Goal: Information Seeking & Learning: Find specific fact

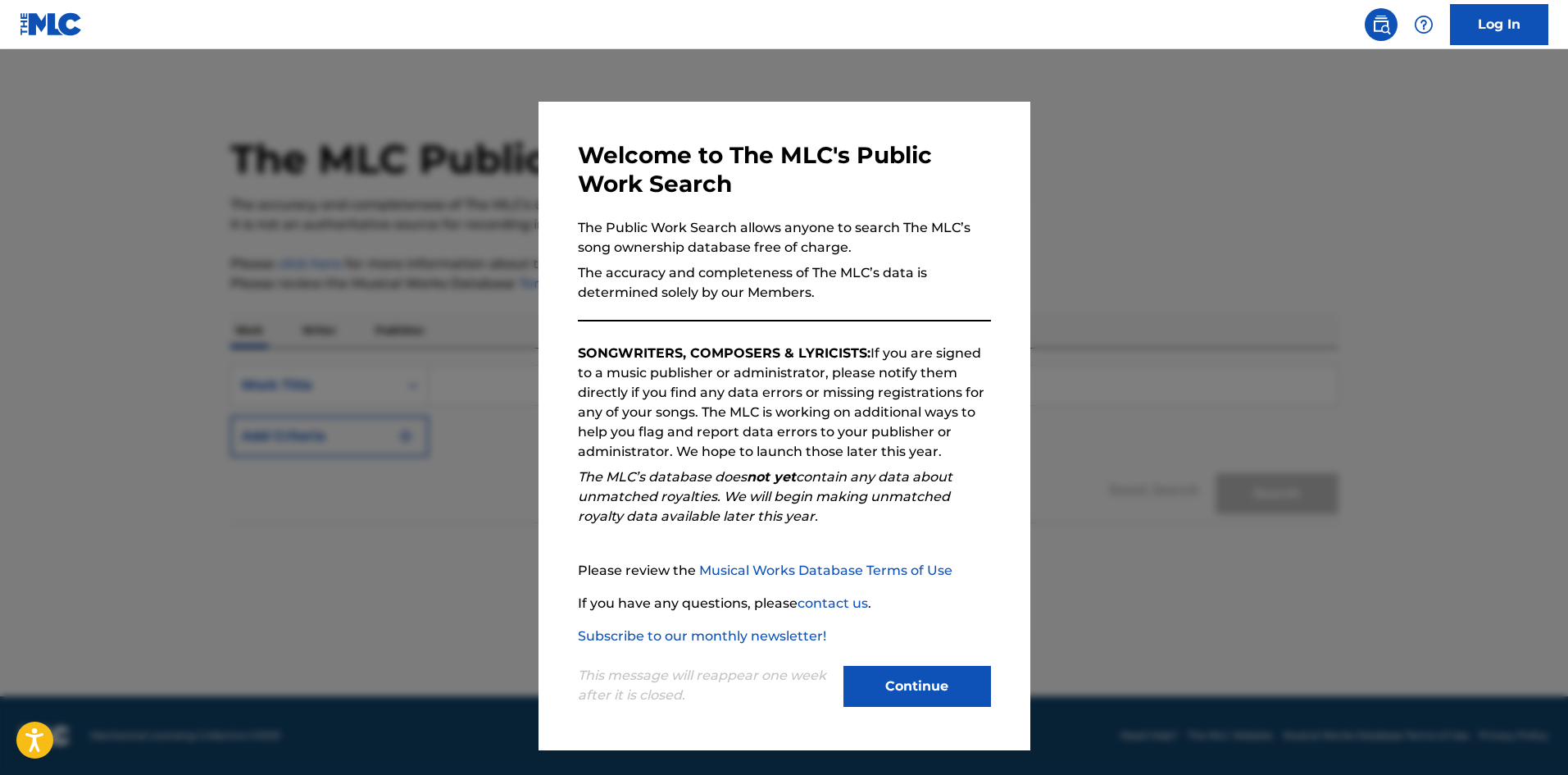
click at [913, 678] on button "Continue" at bounding box center [917, 686] width 147 height 41
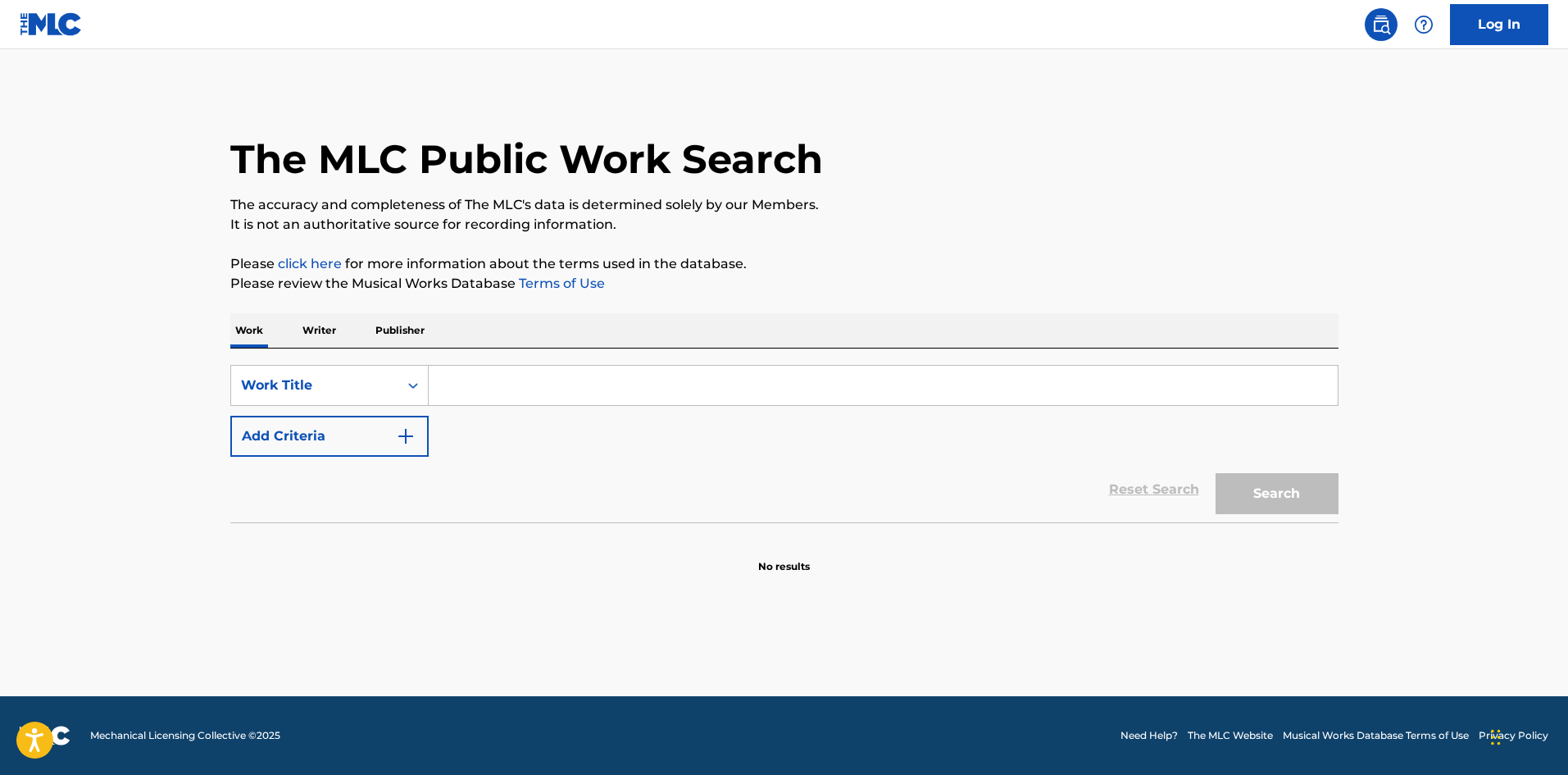
click at [564, 392] on input "Search Form" at bounding box center [883, 385] width 909 height 39
paste input "PURE - A WORSHIP MEDLEY"
type input "PURE - A WORSHIP MEDLEY"
click at [411, 444] on img "Search Form" at bounding box center [406, 436] width 20 height 20
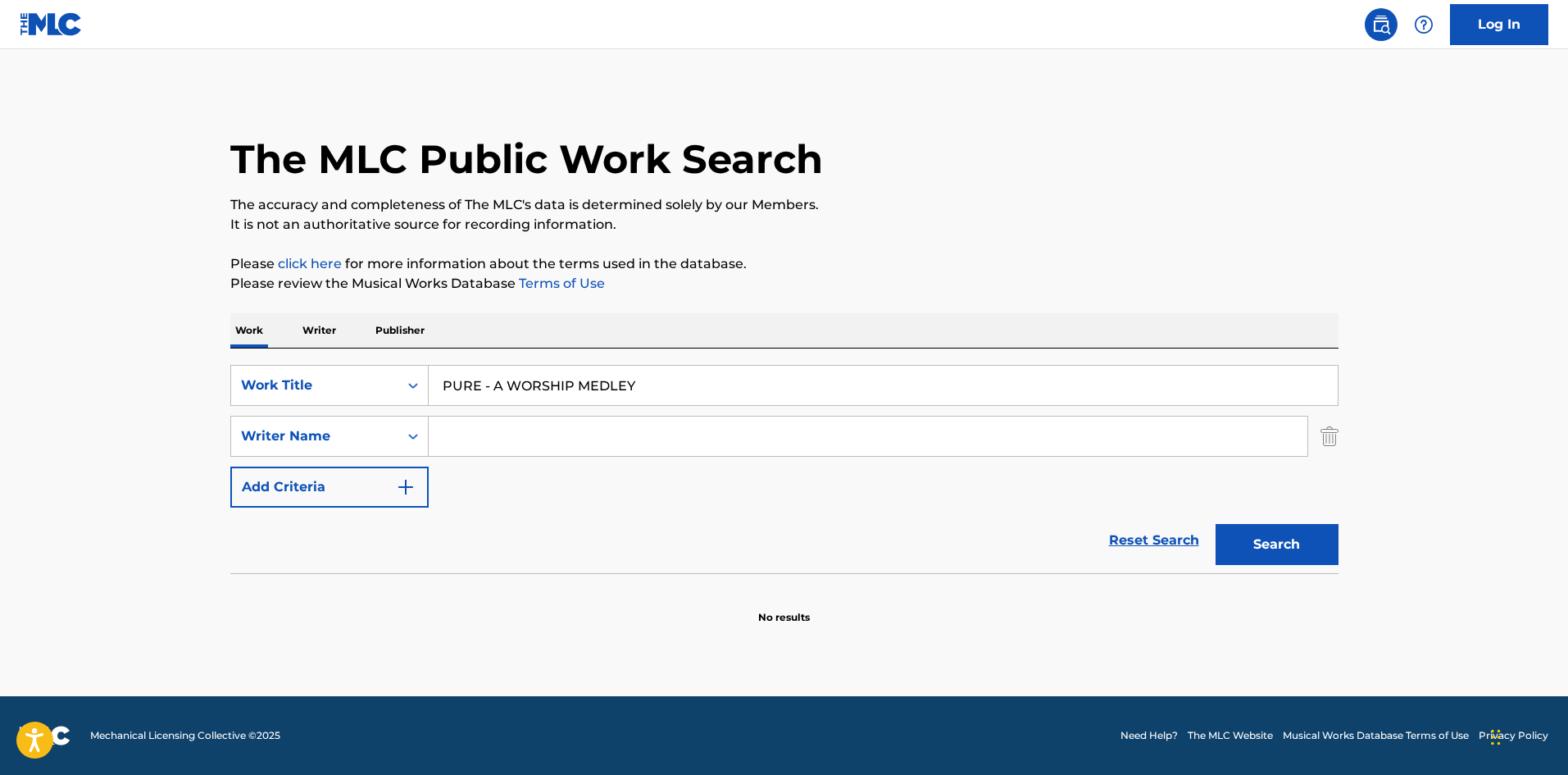
click at [464, 432] on input "Search Form" at bounding box center [868, 436] width 878 height 39
paste input "[PERSON_NAME]"
type input "[PERSON_NAME]"
click at [1245, 541] on button "Search" at bounding box center [1277, 545] width 123 height 41
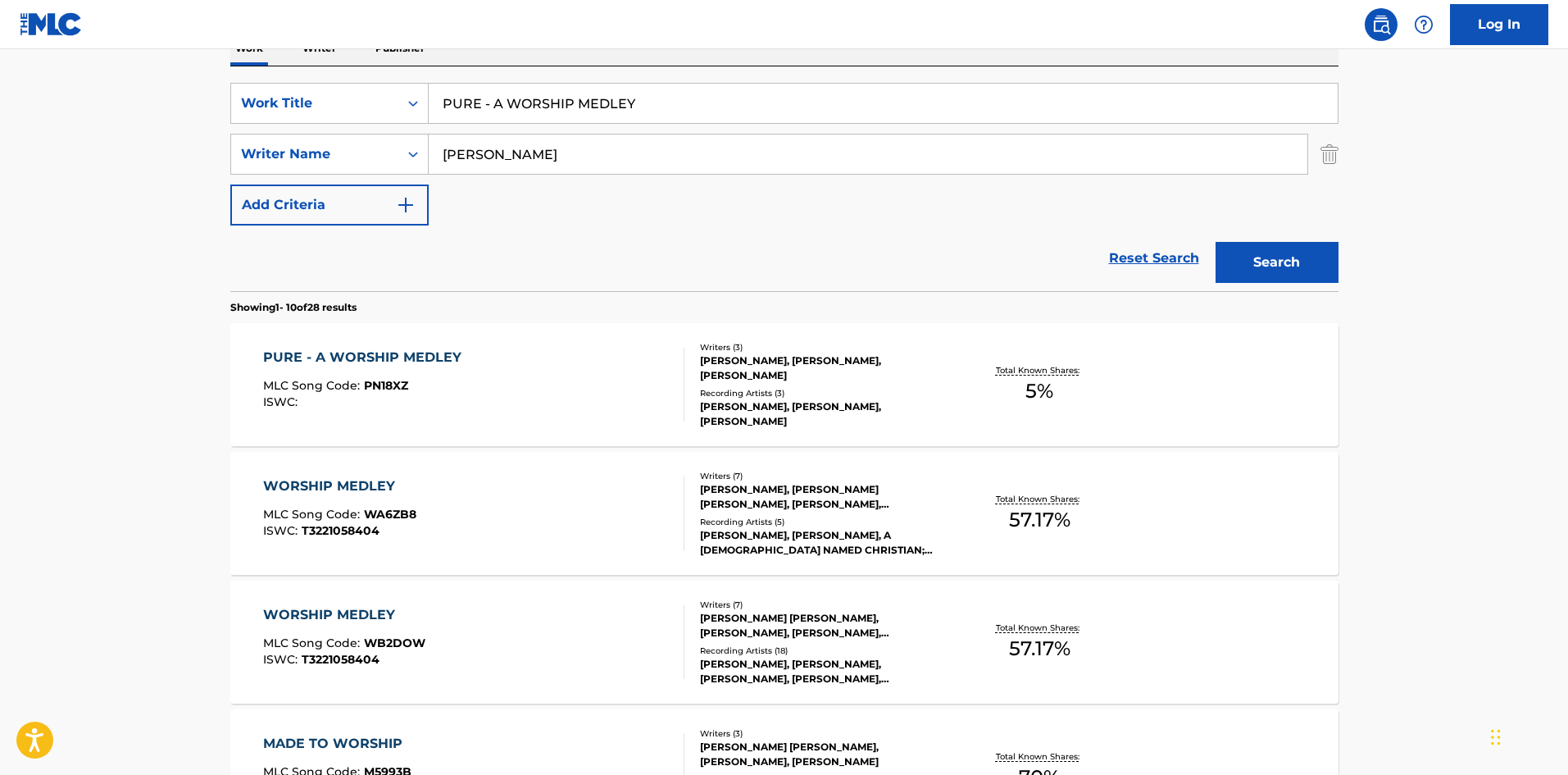
scroll to position [328, 0]
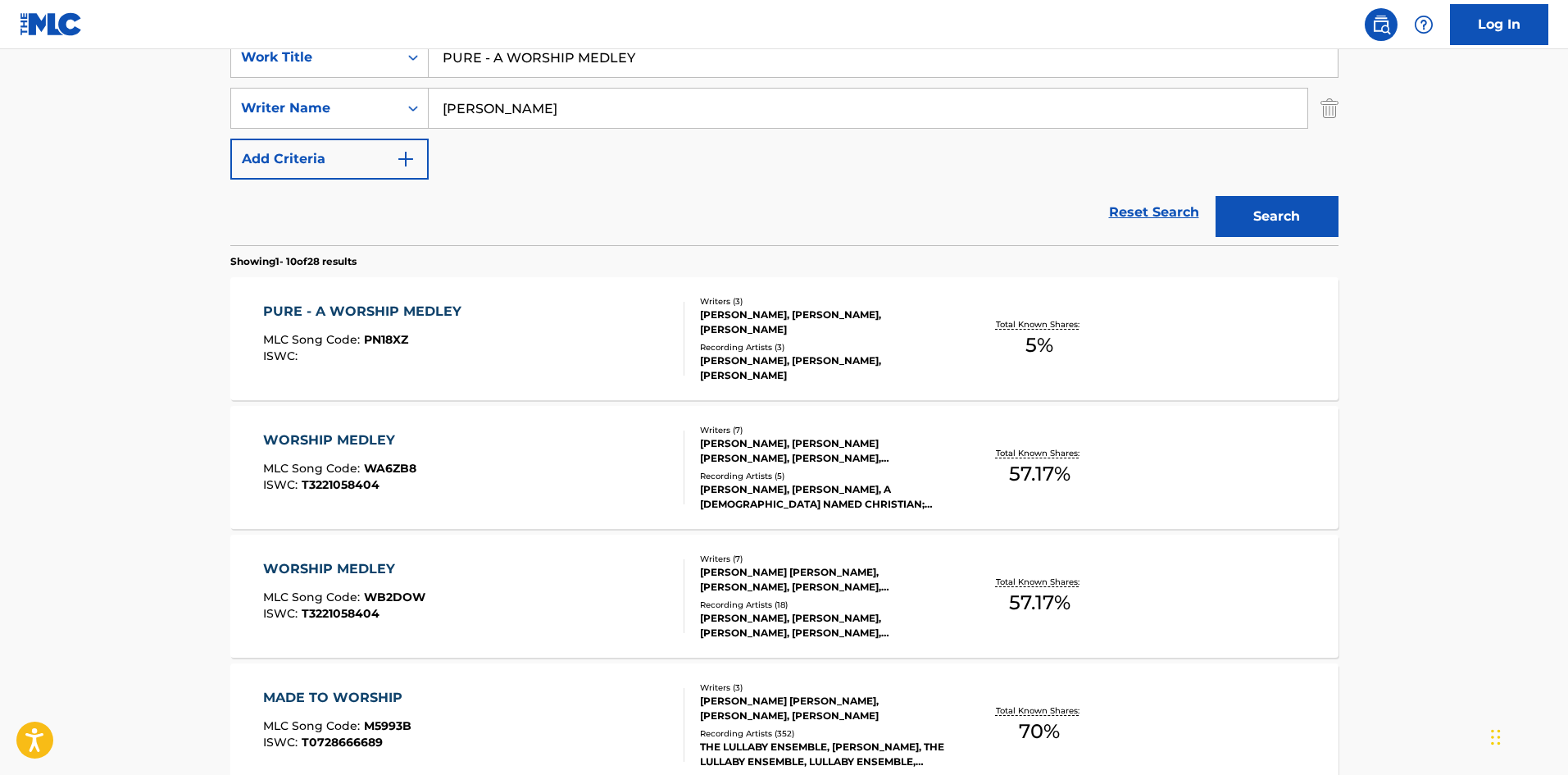
click at [459, 299] on div "PURE - A WORSHIP MEDLEY MLC Song Code : PN18XZ ISWC : Writers ( 3 ) [PERSON_NAM…" at bounding box center [784, 339] width 1108 height 123
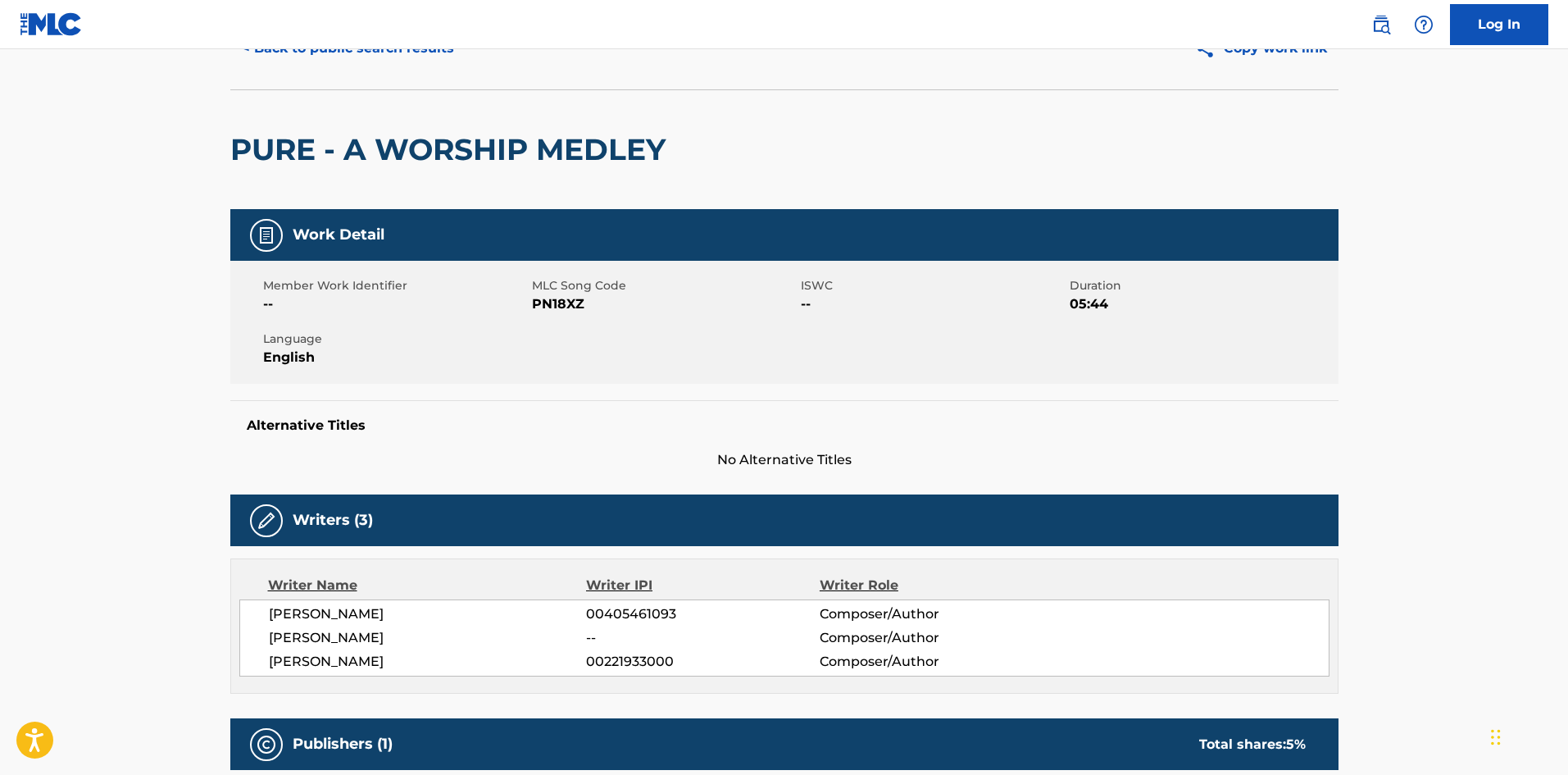
scroll to position [82, 0]
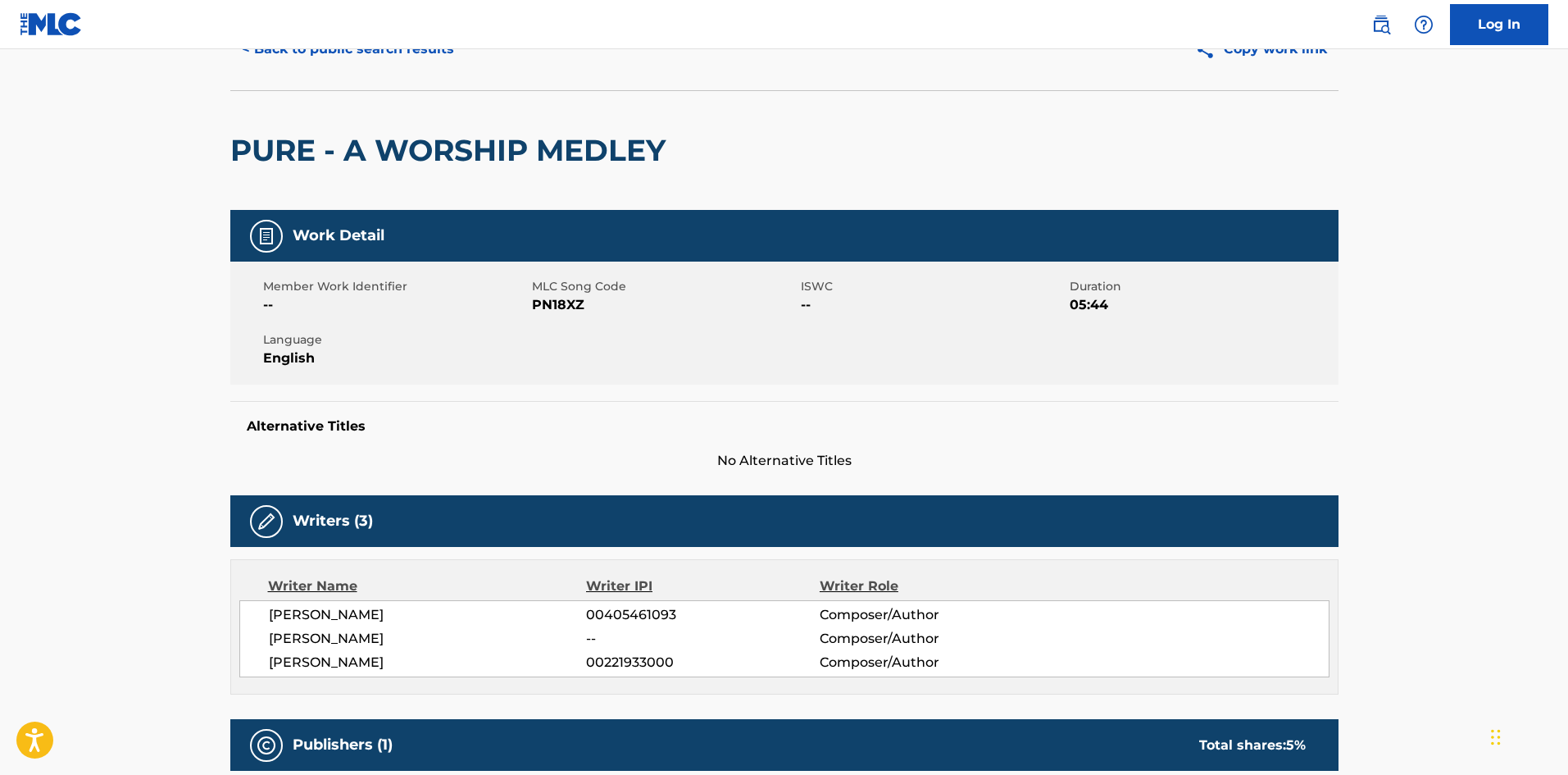
click at [562, 309] on span "PN18XZ" at bounding box center [665, 305] width 265 height 20
click at [560, 309] on span "PN18XZ" at bounding box center [665, 305] width 265 height 20
copy span "PN18XZ"
